Goal: Find specific page/section: Find specific page/section

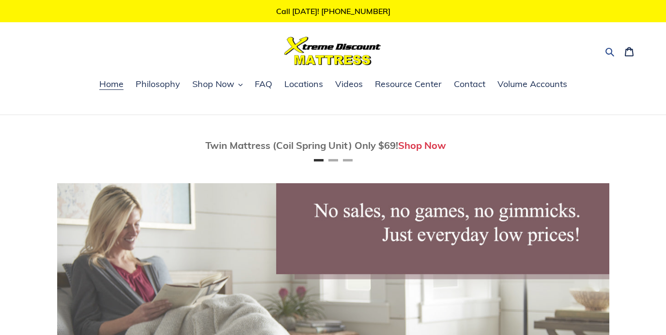
click at [605, 51] on icon "button" at bounding box center [609, 52] width 9 height 9
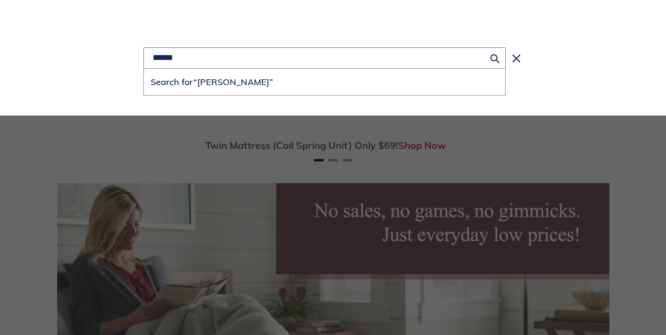
type input "******"
click at [144, 69] on button "Search for “nicol”" at bounding box center [324, 82] width 361 height 27
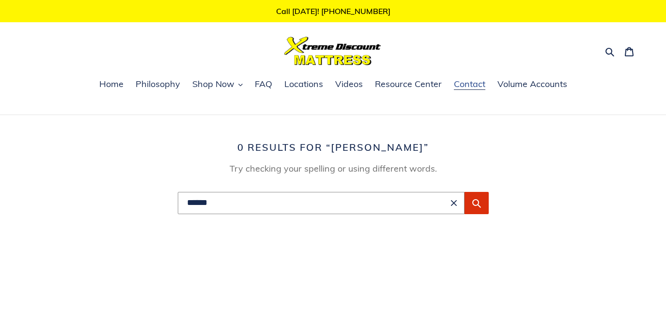
click at [456, 81] on span "Contact" at bounding box center [469, 84] width 31 height 12
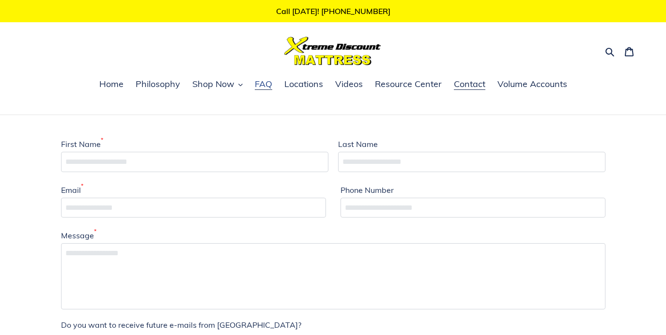
click at [258, 83] on span "FAQ" at bounding box center [263, 84] width 17 height 12
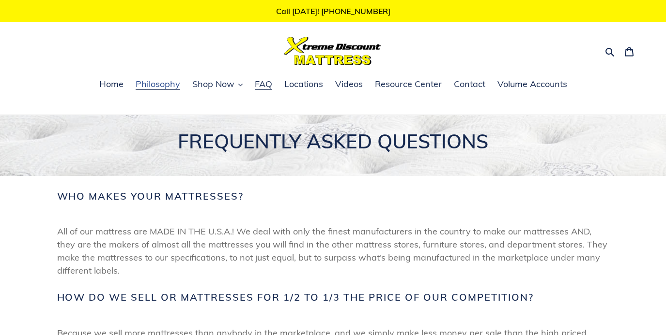
click at [166, 81] on span "Philosophy" at bounding box center [158, 84] width 45 height 12
